Goal: Find specific page/section: Find specific page/section

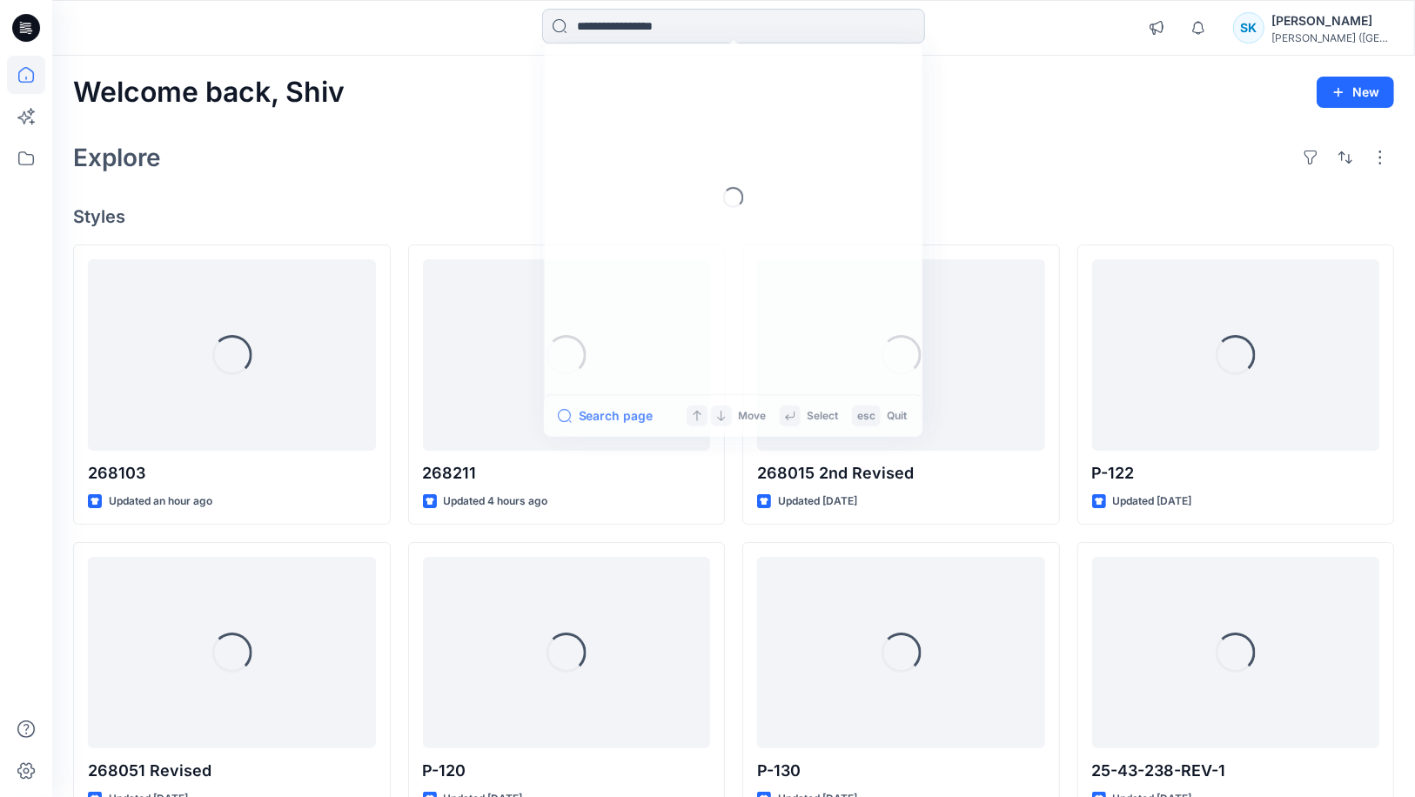
click at [660, 18] on input at bounding box center [733, 26] width 383 height 35
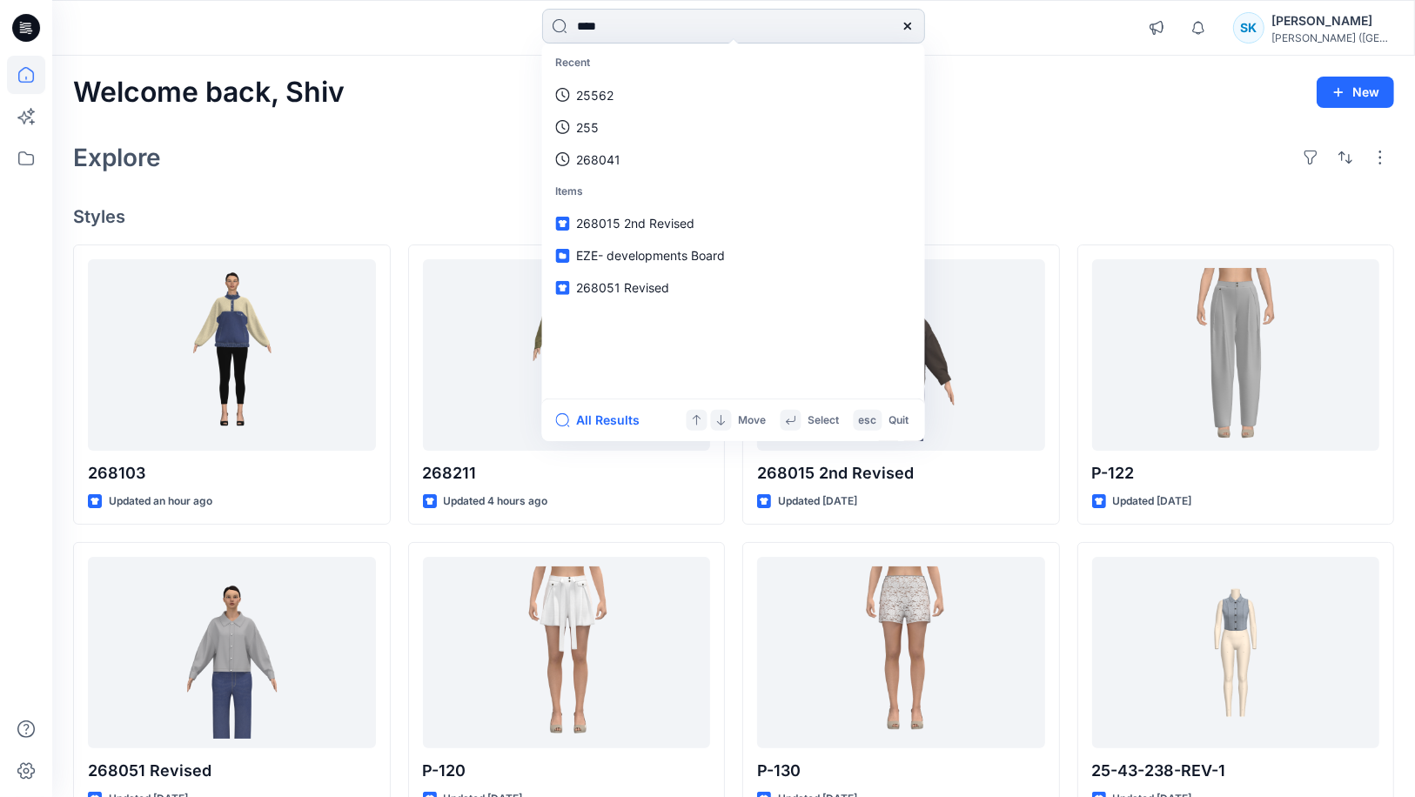
type input "****"
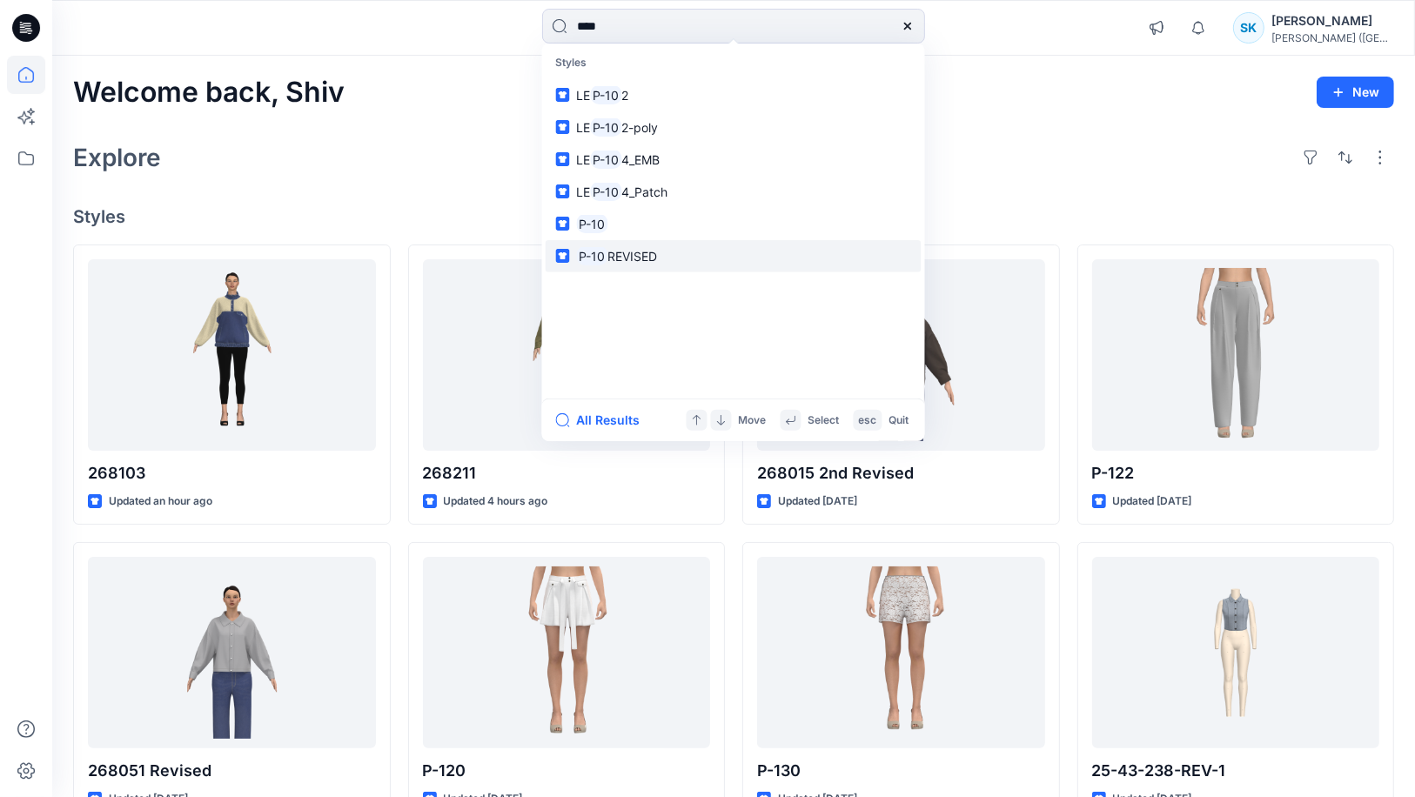
click at [621, 255] on span "REVISED" at bounding box center [632, 255] width 50 height 15
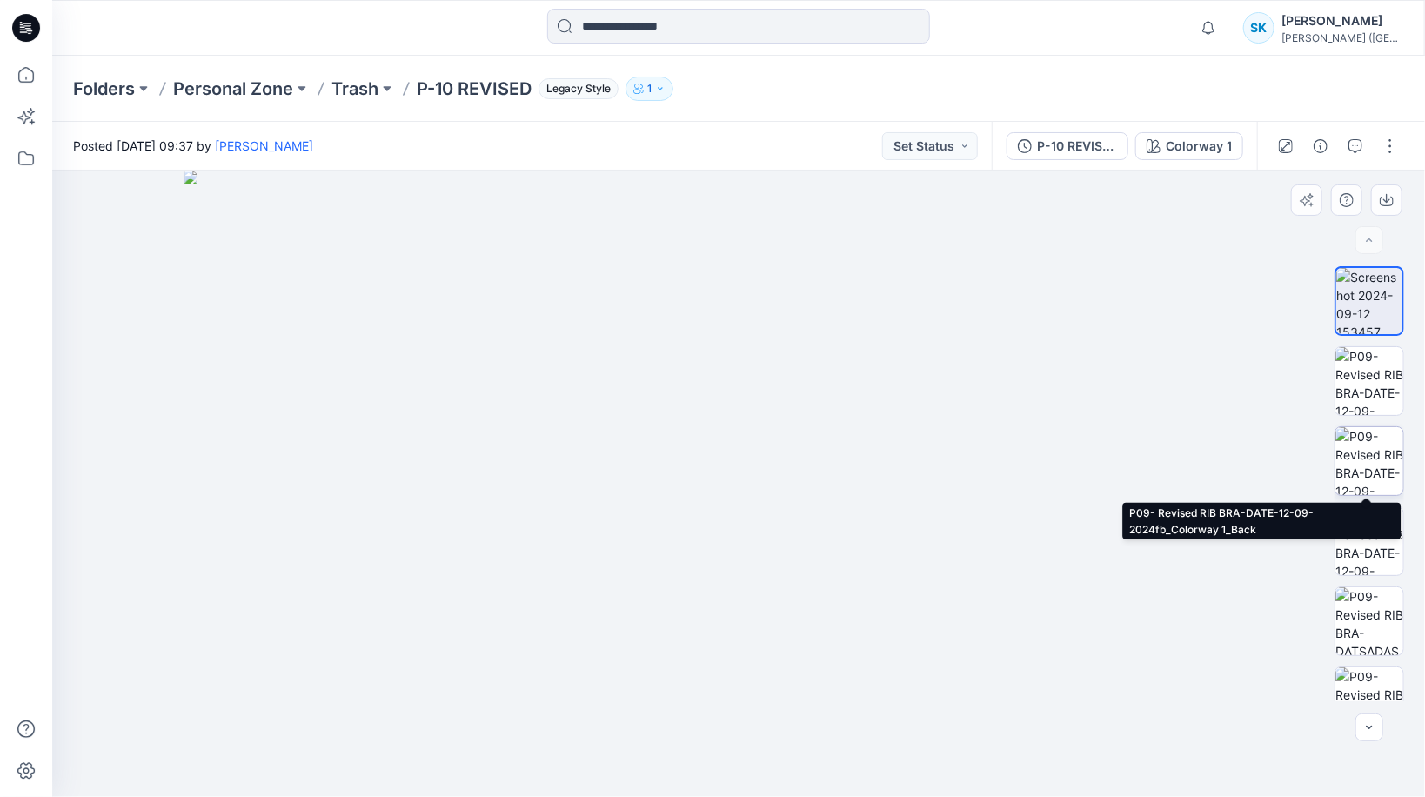
click at [1367, 446] on img at bounding box center [1370, 461] width 68 height 68
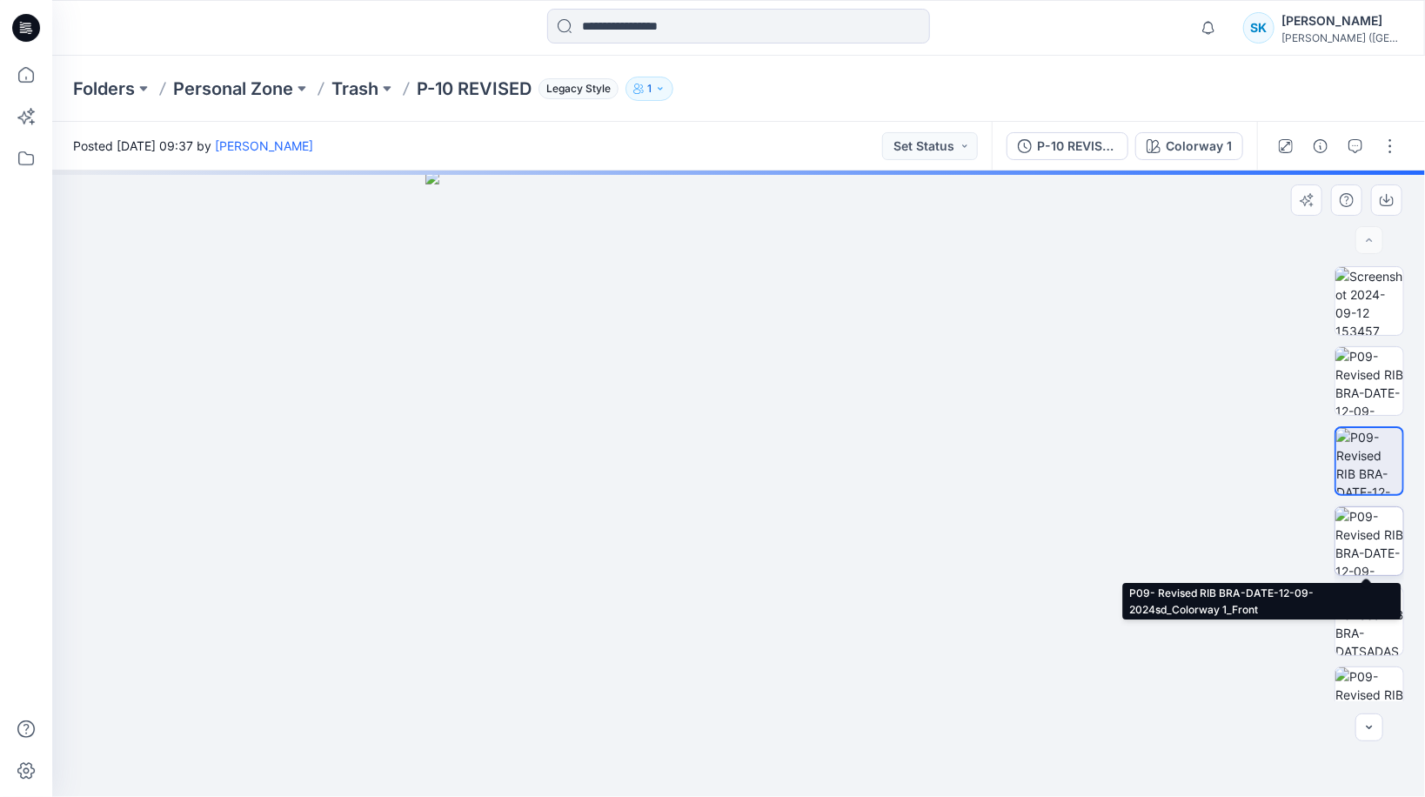
click at [1370, 539] on img at bounding box center [1370, 541] width 68 height 68
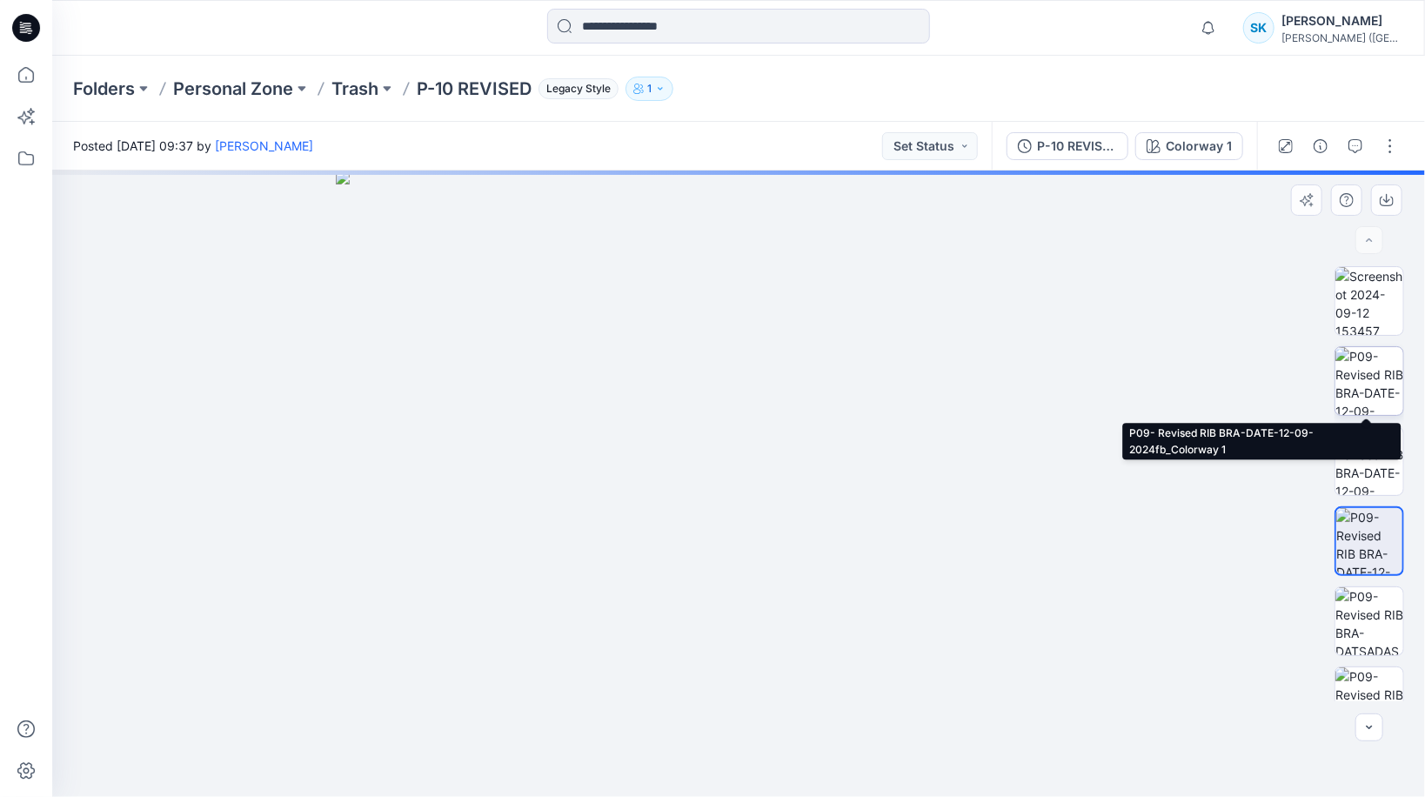
click at [1370, 379] on img at bounding box center [1370, 381] width 68 height 68
